Goal: Task Accomplishment & Management: Use online tool/utility

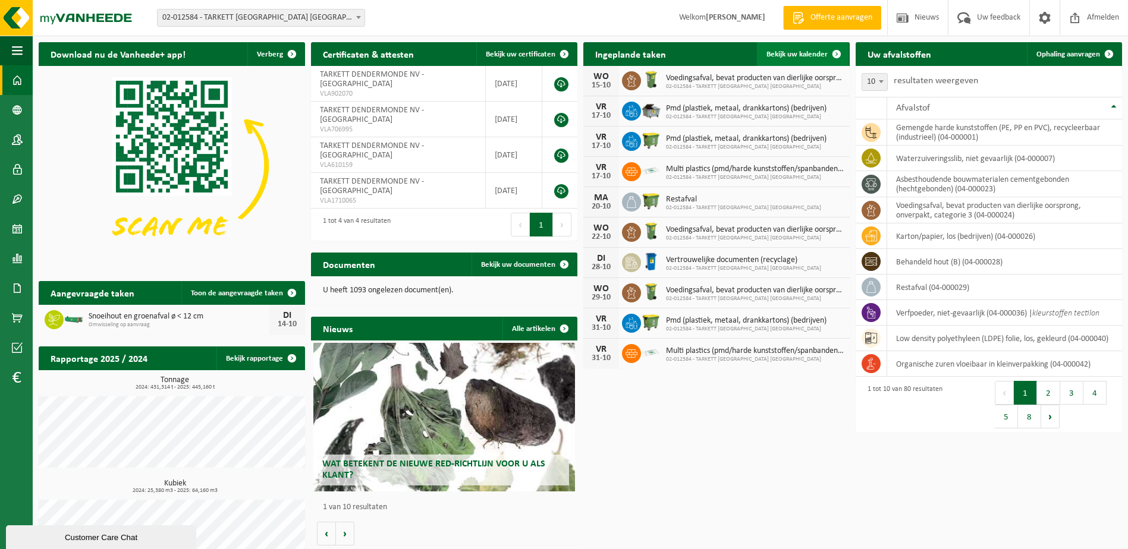
click at [805, 54] on span "Bekijk uw kalender" at bounding box center [797, 55] width 61 height 8
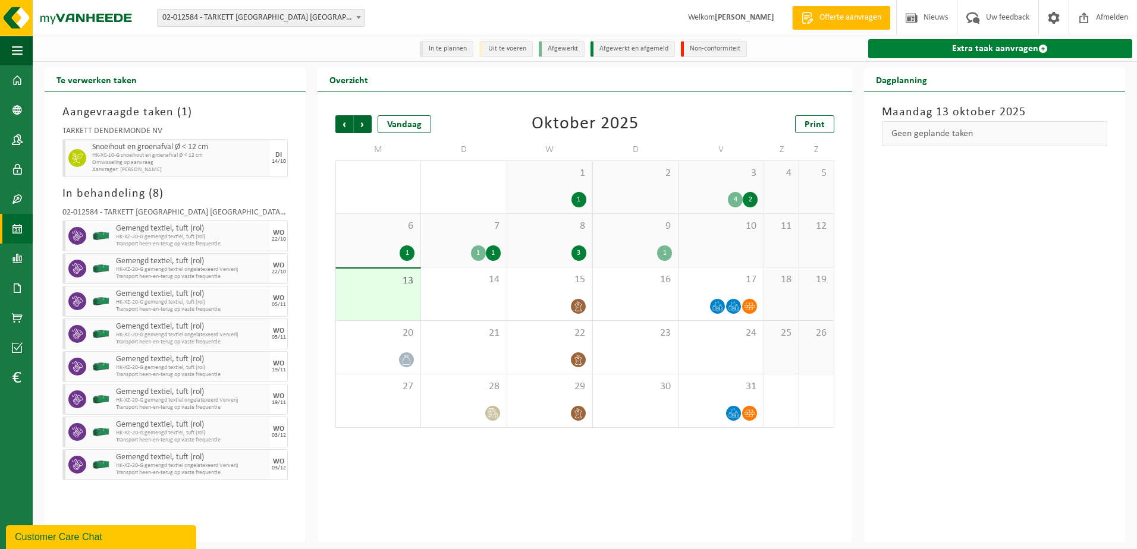
click at [1006, 52] on link "Extra taak aanvragen" at bounding box center [1000, 48] width 264 height 19
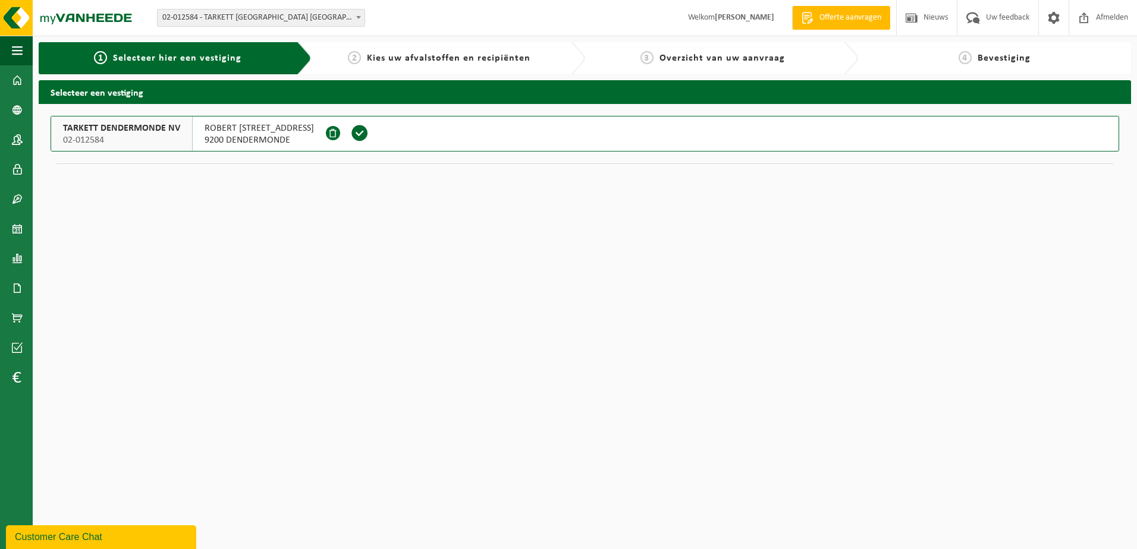
click at [120, 132] on span "TARKETT DENDERMONDE NV" at bounding box center [121, 129] width 117 height 12
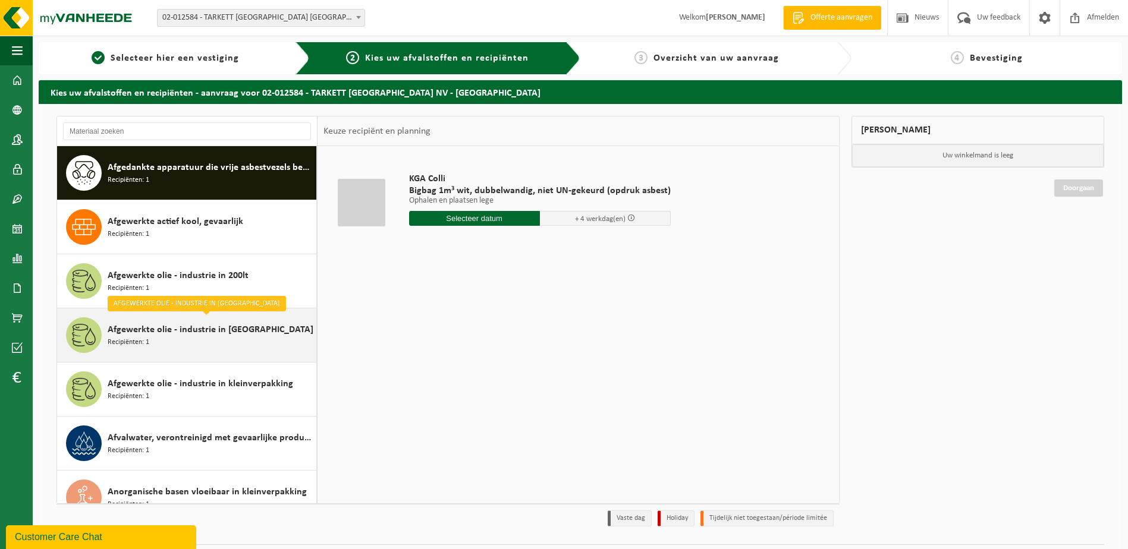
click at [195, 332] on span "Afgewerkte olie - industrie in [GEOGRAPHIC_DATA]" at bounding box center [211, 330] width 206 height 14
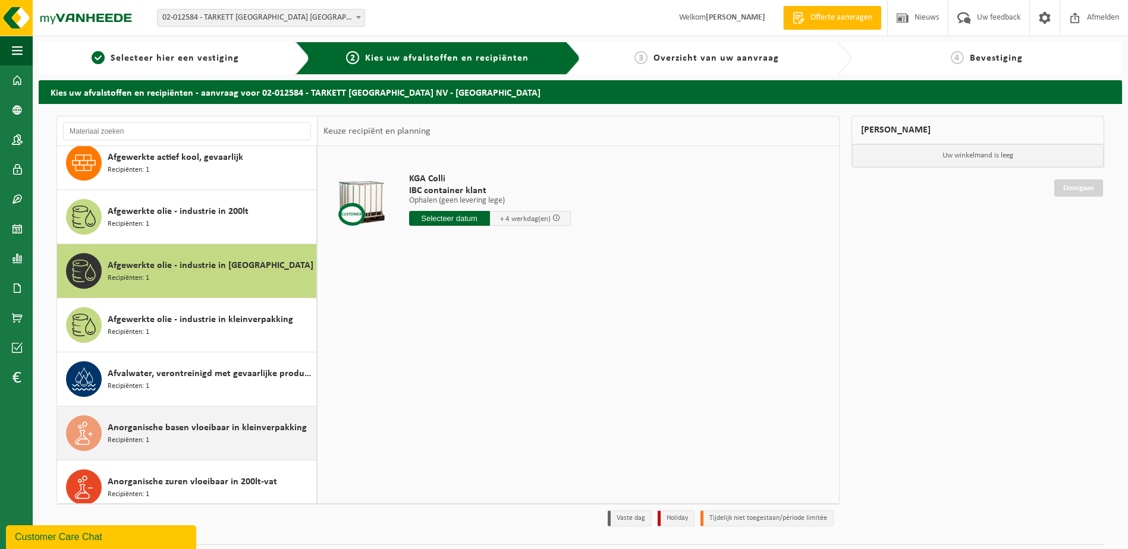
scroll to position [43, 0]
